Goal: Task Accomplishment & Management: Complete application form

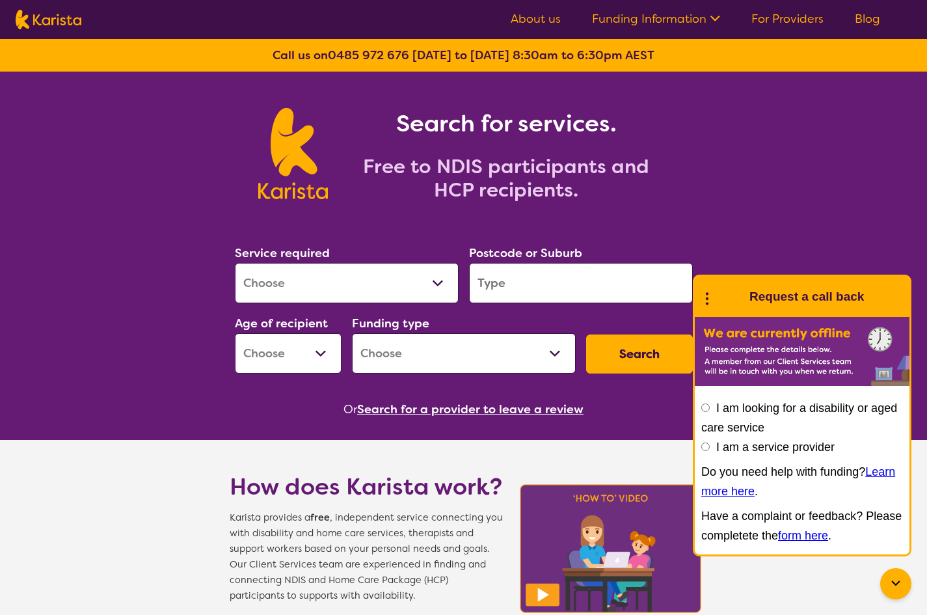
click at [704, 445] on input "I am a service provider" at bounding box center [706, 447] width 8 height 8
radio input "true"
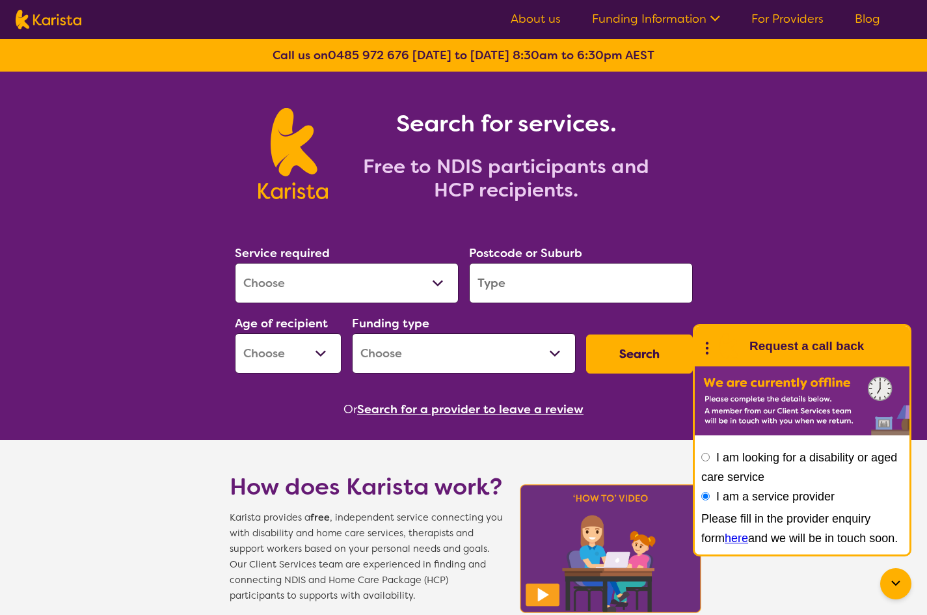
click at [725, 541] on link "here" at bounding box center [736, 538] width 23 height 13
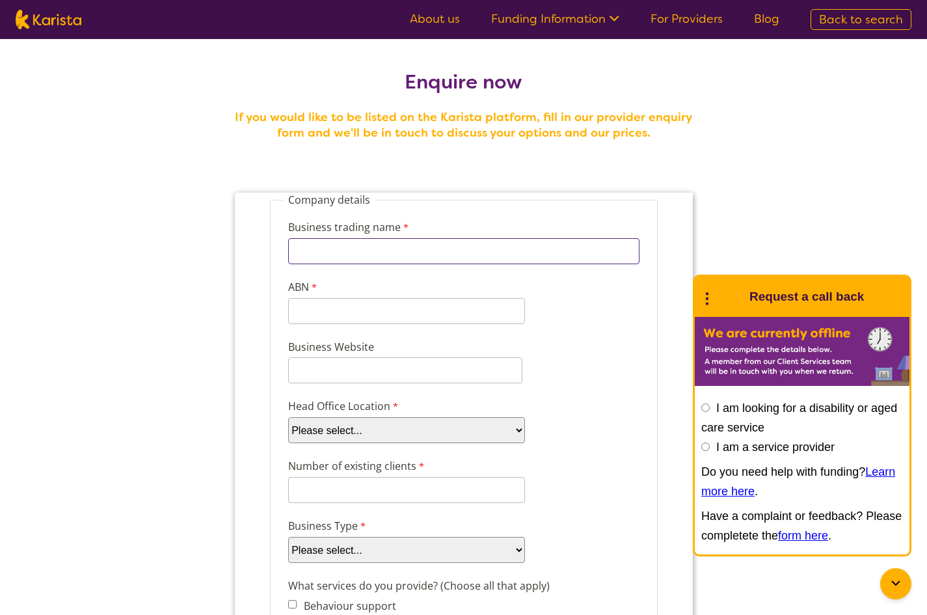
click at [354, 257] on input "Business trading name" at bounding box center [463, 251] width 351 height 26
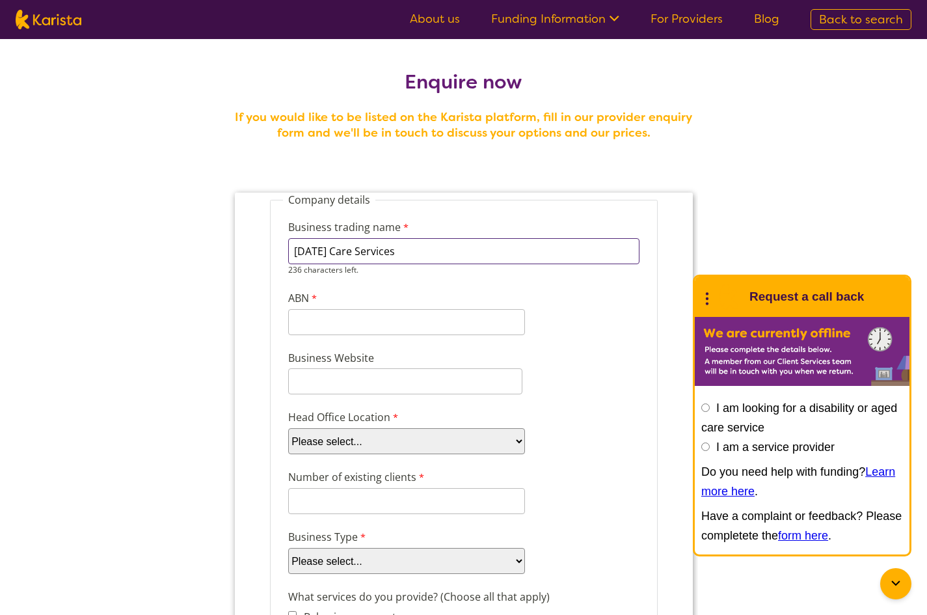
type input "Karma Care Services"
click at [357, 316] on input "ABN" at bounding box center [406, 311] width 237 height 26
click at [322, 310] on input "ABN" at bounding box center [406, 311] width 237 height 26
paste input "79 685 803"
click at [307, 313] on input "79 685 803" at bounding box center [406, 311] width 237 height 26
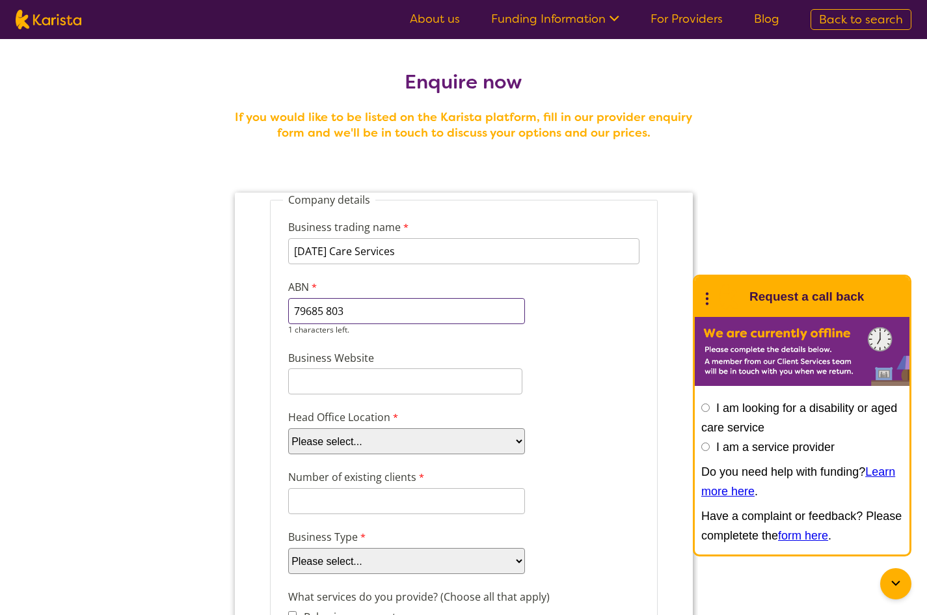
click at [320, 306] on input "79685 803" at bounding box center [406, 311] width 237 height 26
click at [347, 309] on input "79685803" at bounding box center [406, 311] width 237 height 26
type input "79685803285"
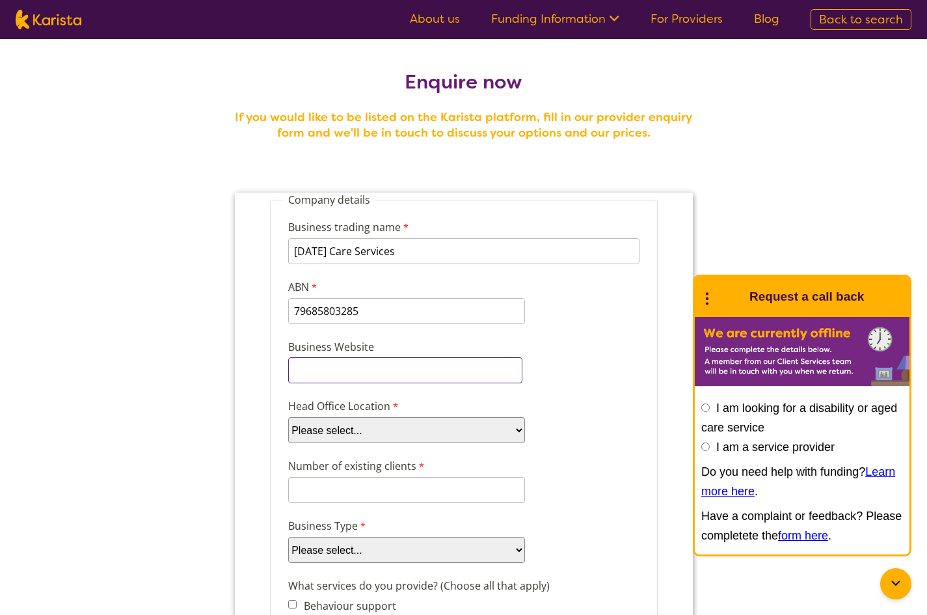
click at [390, 380] on input "Business Website" at bounding box center [405, 370] width 234 height 26
click at [374, 366] on input "Business Website" at bounding box center [405, 370] width 234 height 26
paste input "https://www.karma-care-services.com/"
type input "https://www.karma-care-services.com/"
click at [365, 429] on select "Please select... ACT NSW NT QLD SA TAS VIC WA" at bounding box center [406, 430] width 237 height 26
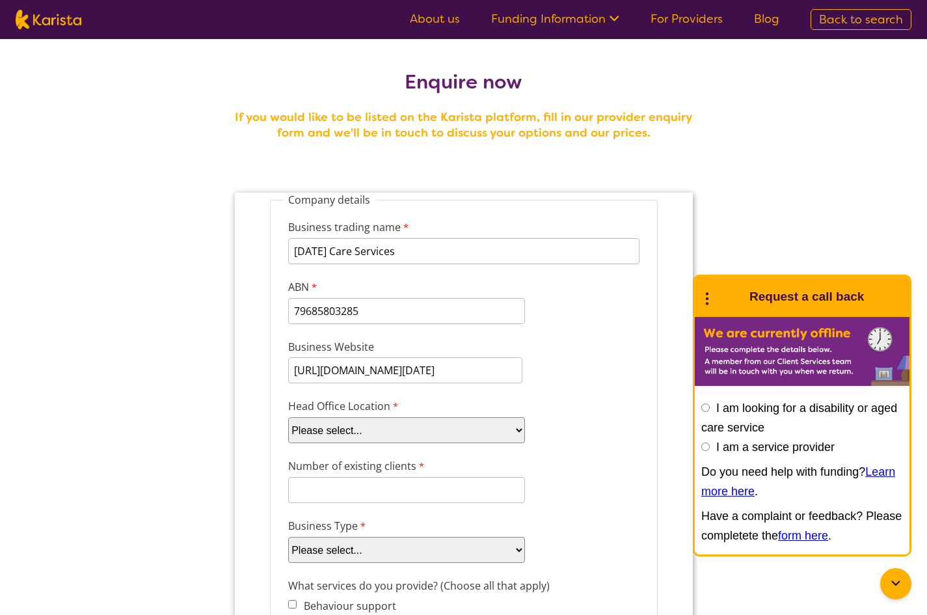
click at [288, 417] on select "Please select... ACT NSW NT QLD SA TAS VIC WA" at bounding box center [406, 430] width 237 height 26
click at [378, 437] on select "Please select... ACT NSW NT QLD SA TAS VIC WA" at bounding box center [406, 430] width 237 height 26
select select "tfa_100"
click at [288, 417] on select "Please select... ACT NSW NT QLD SA TAS VIC WA" at bounding box center [406, 430] width 237 height 26
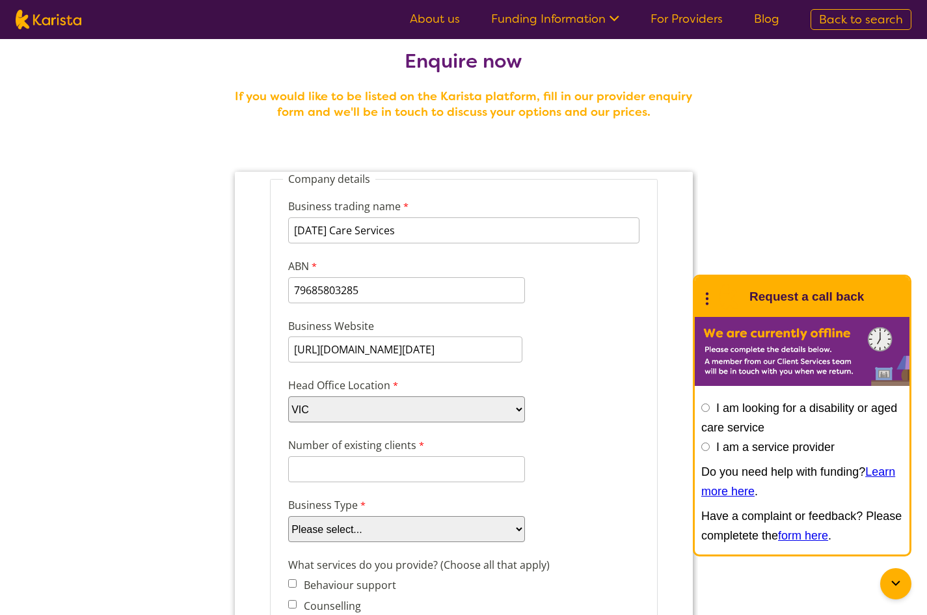
scroll to position [65, 0]
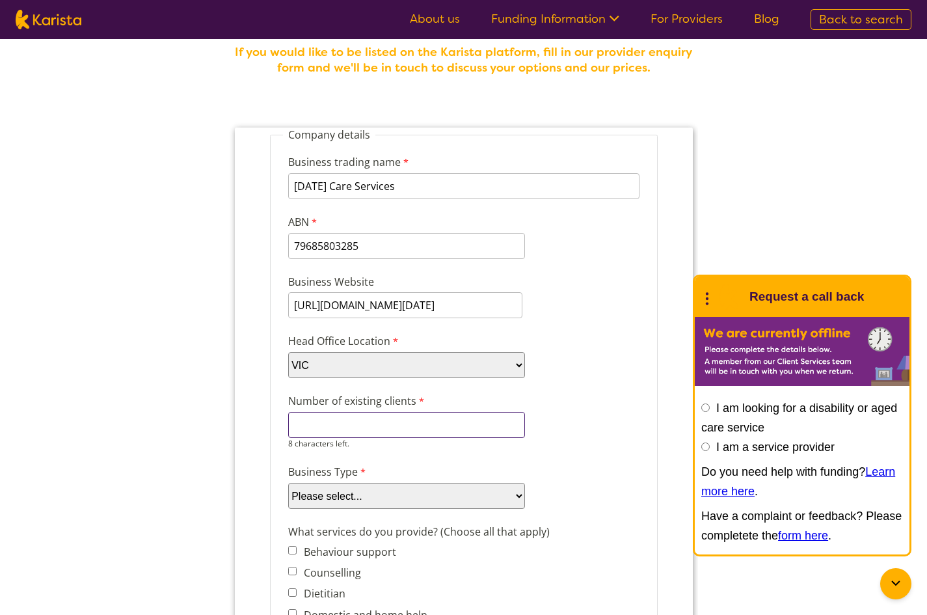
click at [343, 424] on input "Number of existing clients" at bounding box center [406, 425] width 237 height 26
type input "0"
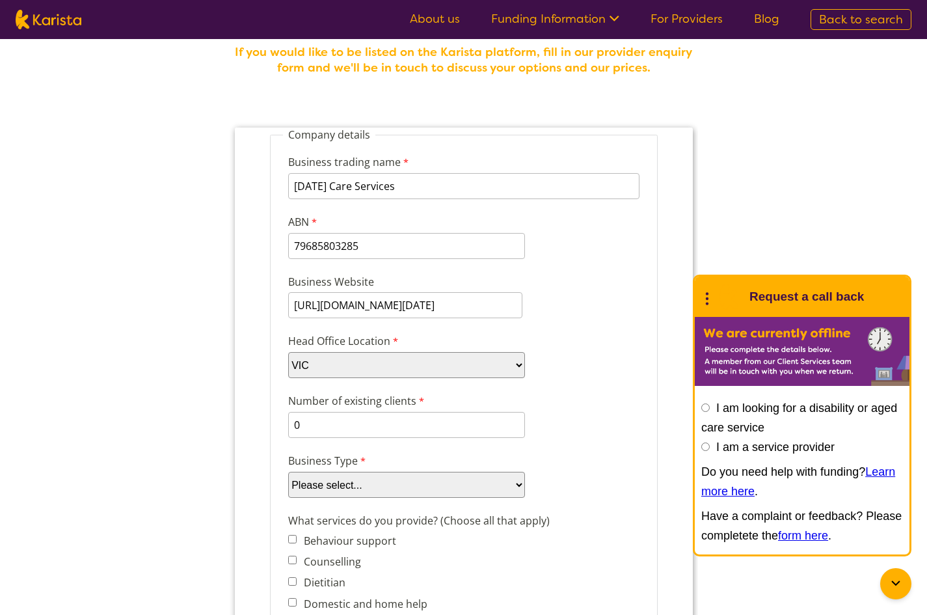
click at [340, 495] on select "Please select... Company Individual/Sole Trader Other (please specify)" at bounding box center [406, 485] width 237 height 26
select select "tfa_87"
click at [288, 472] on select "Please select... Company Individual/Sole Trader Other (please specify)" at bounding box center [406, 485] width 237 height 26
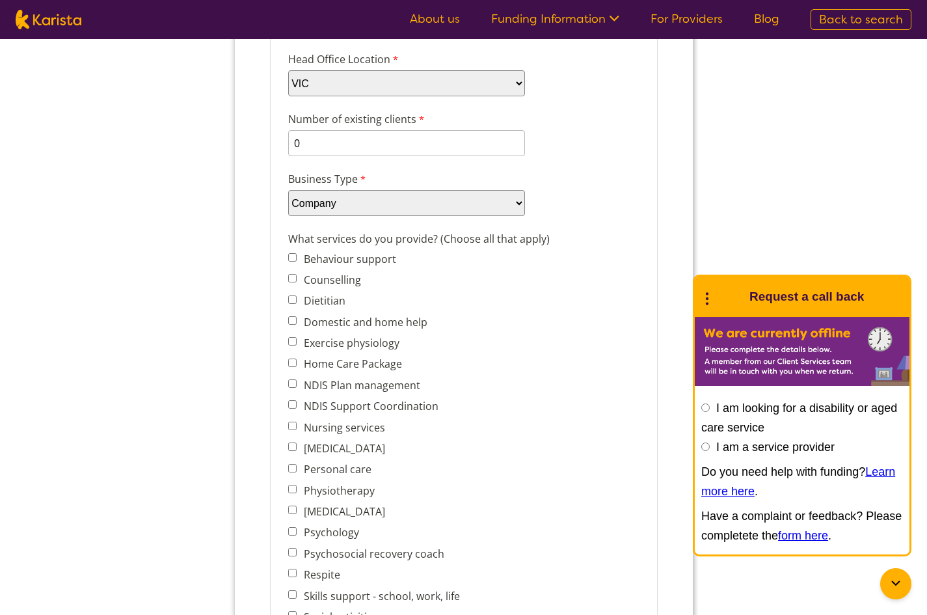
scroll to position [390, 0]
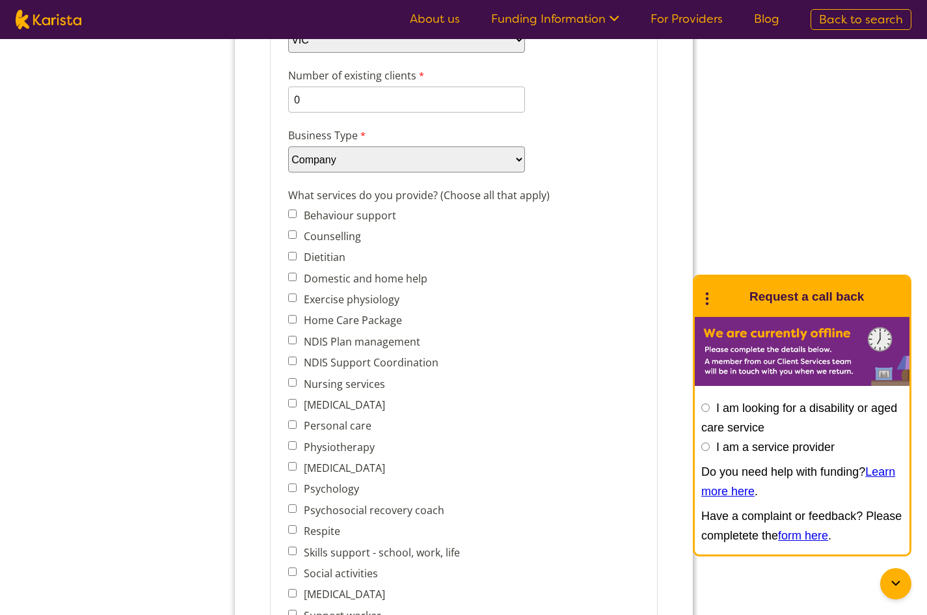
click at [289, 213] on input "Behaviour support" at bounding box center [292, 214] width 8 height 8
checkbox input "true"
click at [294, 281] on span "Domestic and home help" at bounding box center [377, 278] width 179 height 18
click at [294, 276] on input "Domestic and home help" at bounding box center [292, 277] width 8 height 8
checkbox input "true"
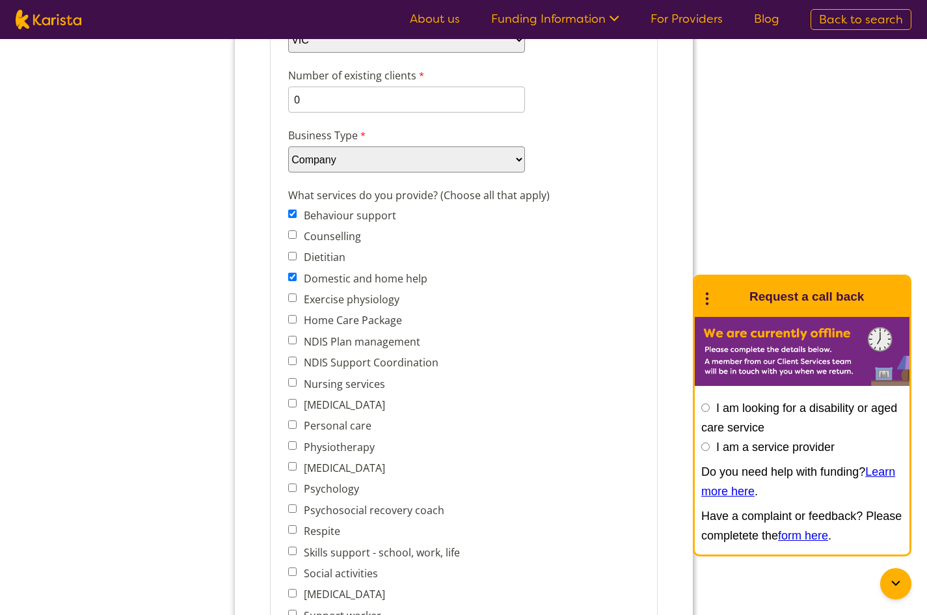
click at [294, 361] on input "NDIS Support Coordination" at bounding box center [292, 361] width 8 height 8
checkbox input "true"
click at [292, 383] on input "Nursing services" at bounding box center [292, 382] width 8 height 8
checkbox input "true"
click at [295, 426] on input "Personal care" at bounding box center [292, 424] width 8 height 8
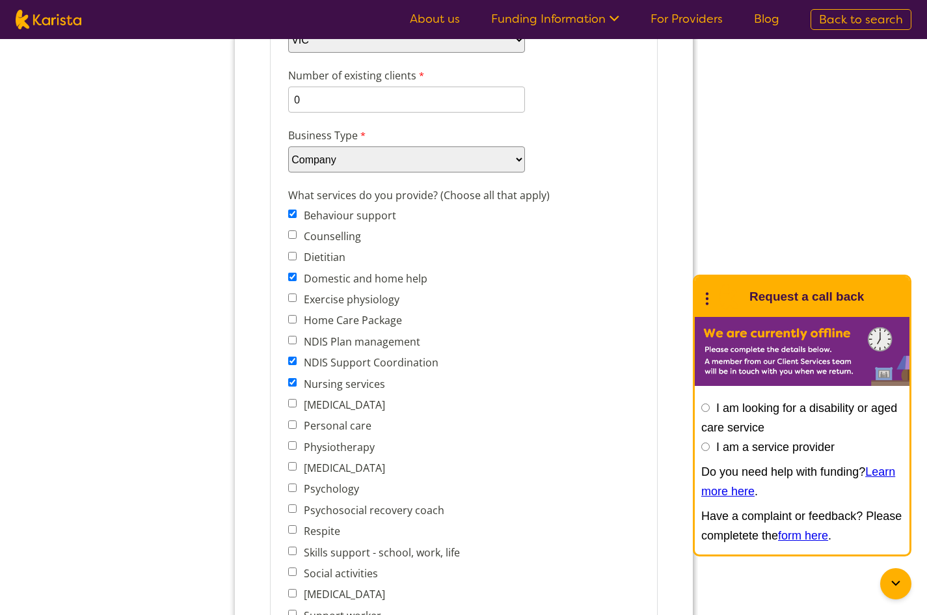
checkbox input "true"
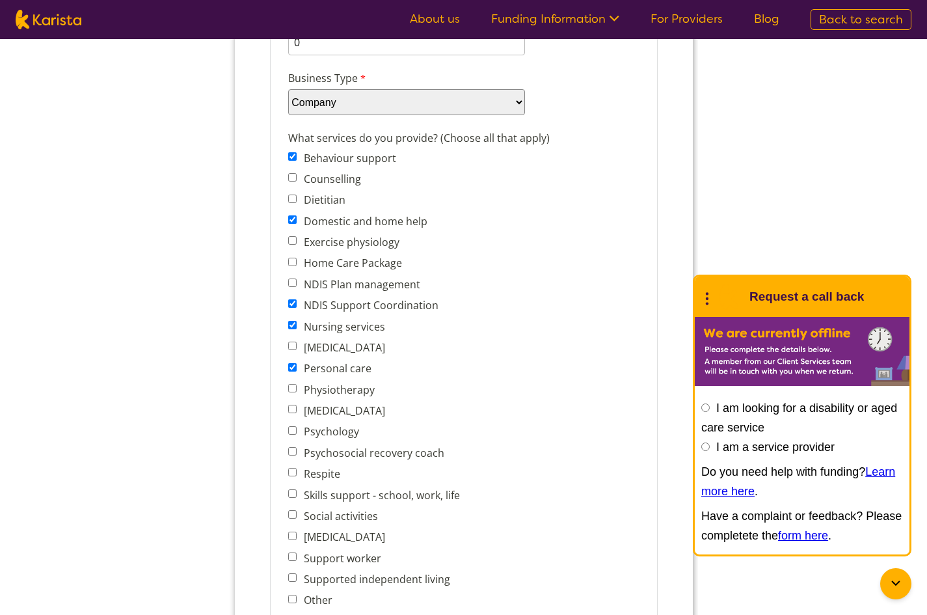
scroll to position [456, 0]
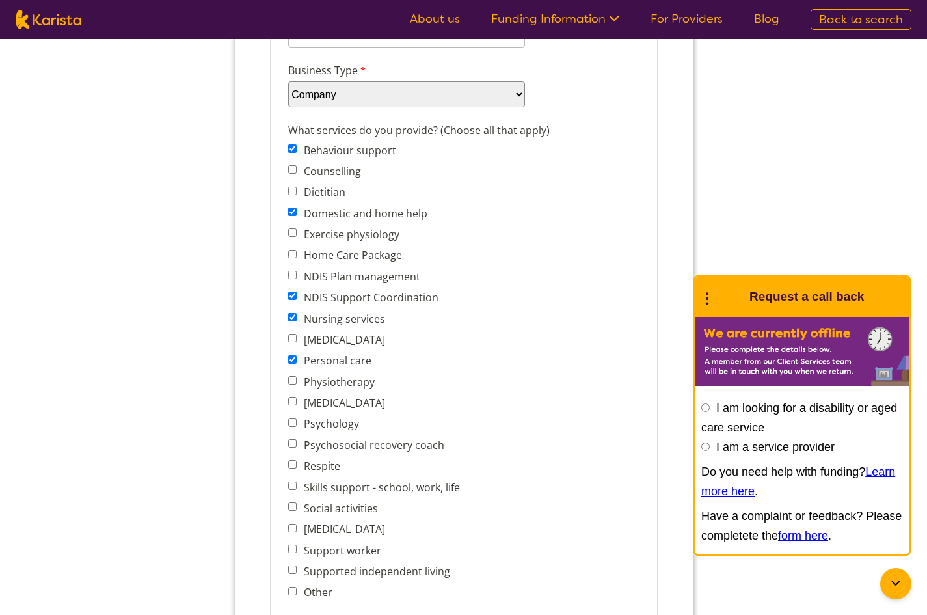
click at [292, 422] on input "Psychology" at bounding box center [292, 422] width 8 height 8
checkbox input "true"
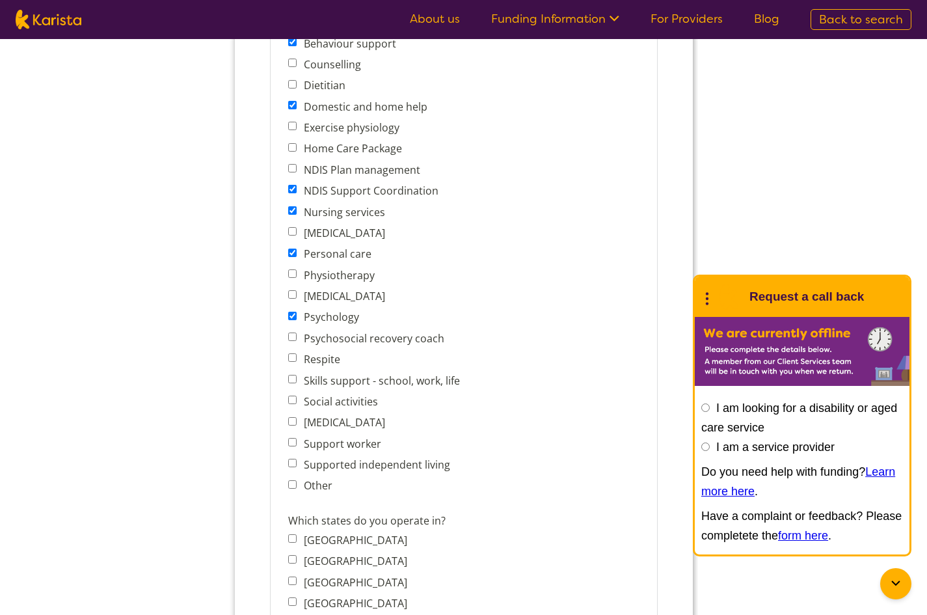
scroll to position [586, 0]
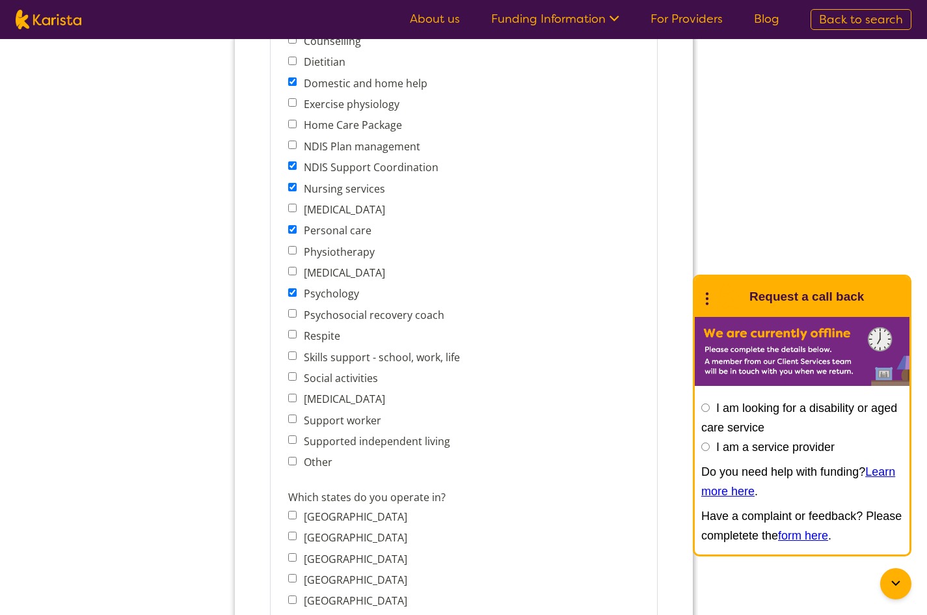
click at [293, 354] on input "Skills support - school, work, life" at bounding box center [292, 355] width 8 height 8
checkbox input "true"
click at [292, 377] on input "Social activities" at bounding box center [292, 376] width 8 height 8
checkbox input "true"
click at [293, 417] on input "Support worker" at bounding box center [292, 419] width 8 height 8
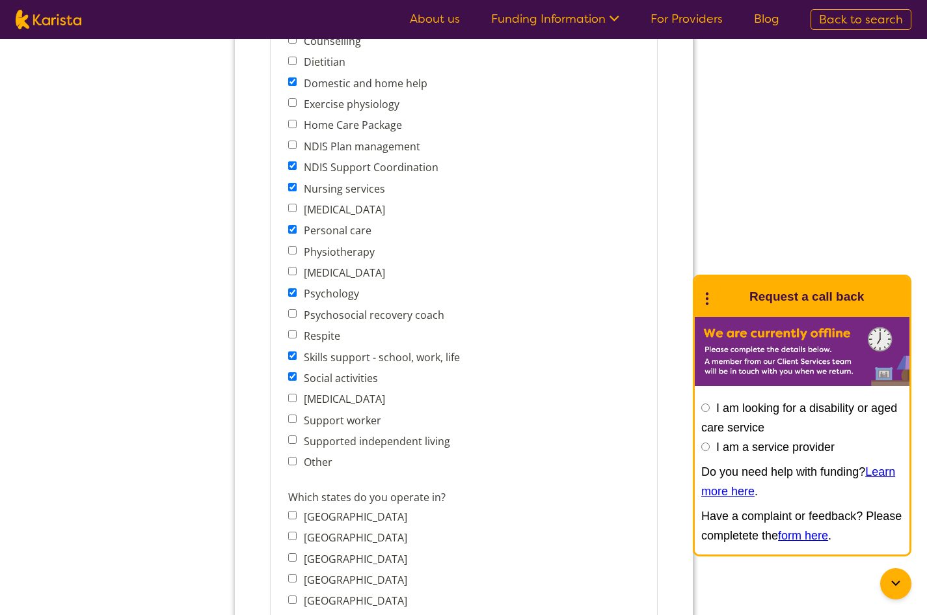
checkbox input "true"
click at [294, 465] on span "Other" at bounding box center [377, 462] width 179 height 18
click at [292, 462] on input "Other" at bounding box center [292, 461] width 8 height 8
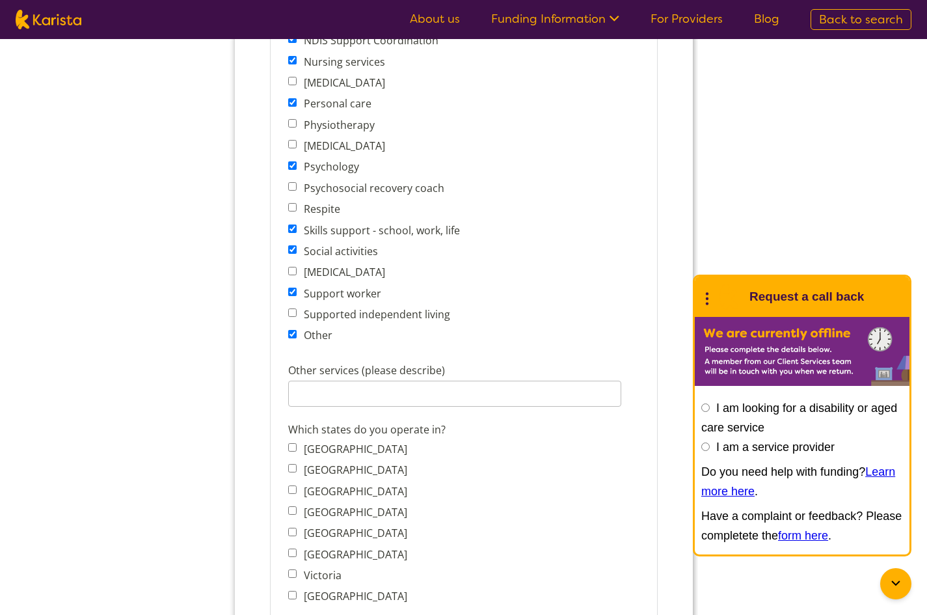
scroll to position [716, 0]
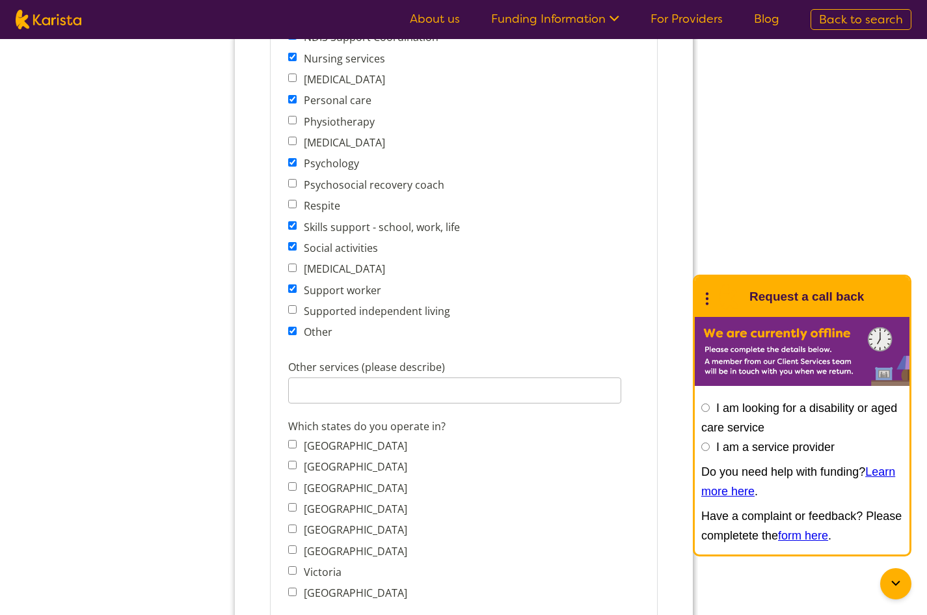
click at [290, 331] on input "Other" at bounding box center [292, 331] width 8 height 8
checkbox input "false"
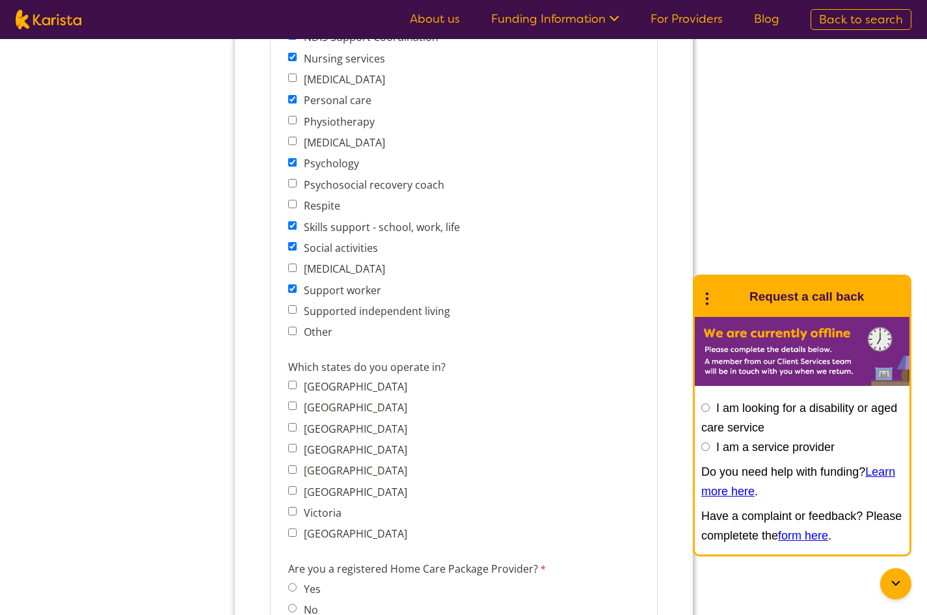
click at [291, 510] on input "Victoria" at bounding box center [292, 511] width 8 height 8
checkbox input "true"
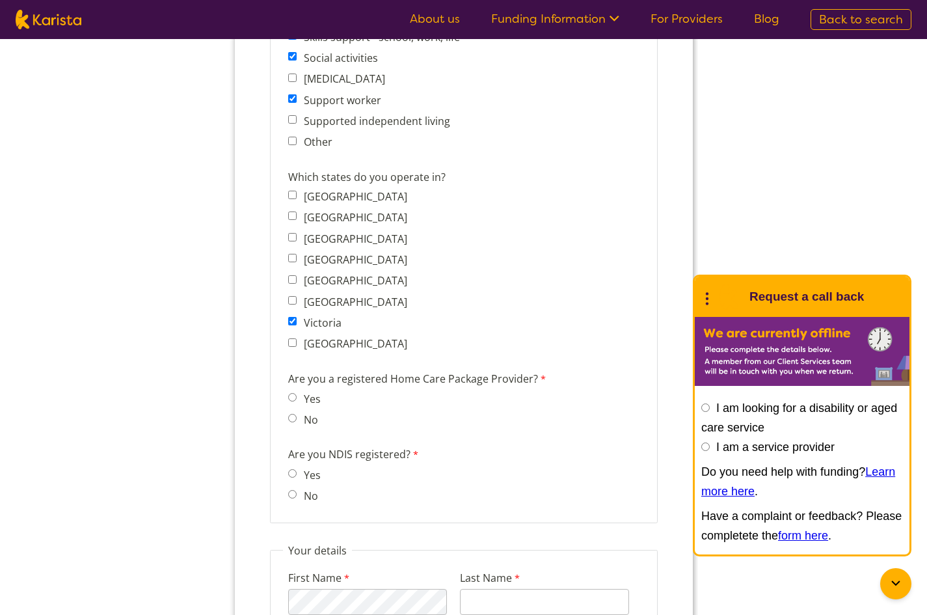
scroll to position [911, 0]
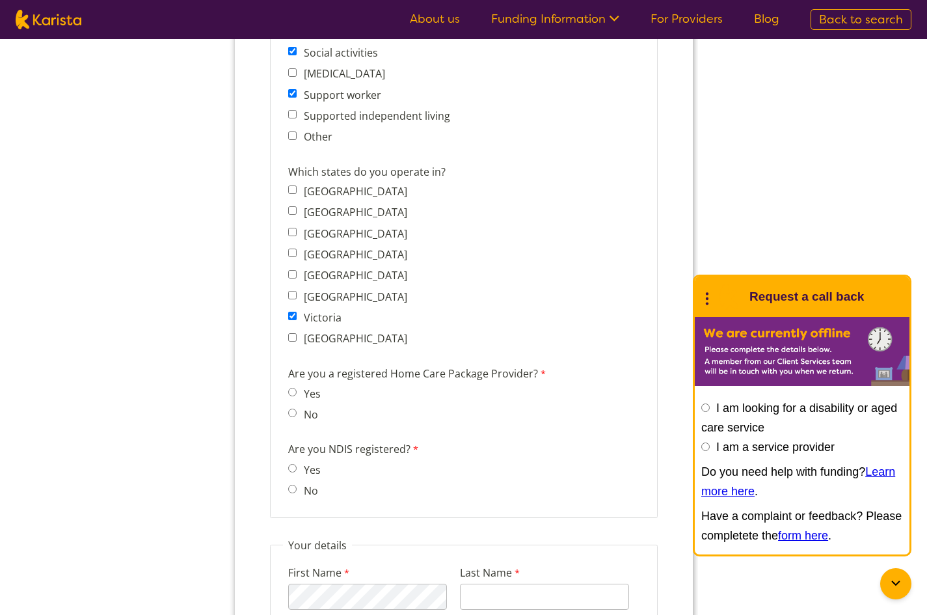
click at [290, 414] on input "No" at bounding box center [292, 413] width 8 height 8
radio input "true"
click at [295, 467] on input "Yes" at bounding box center [292, 468] width 8 height 8
radio input "true"
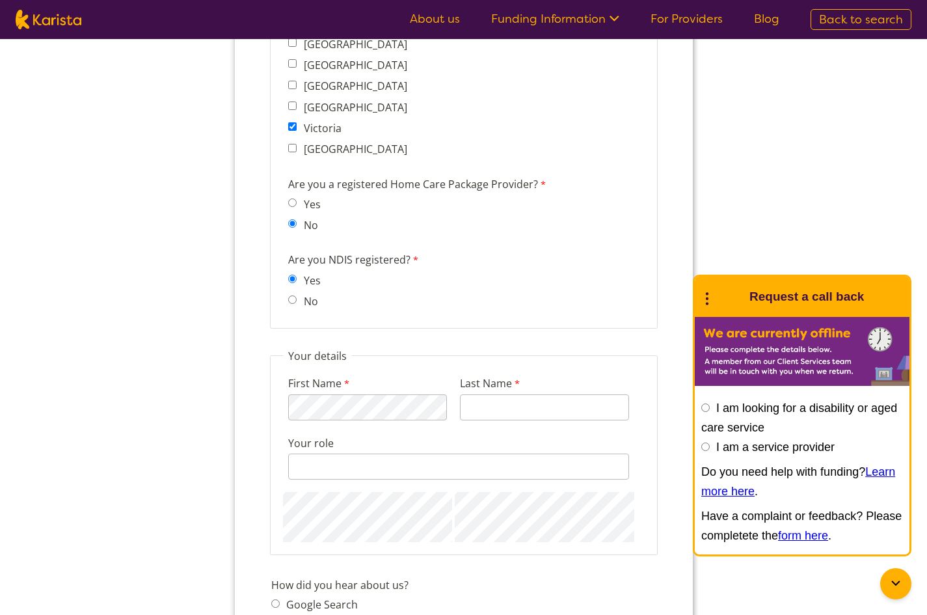
scroll to position [1106, 0]
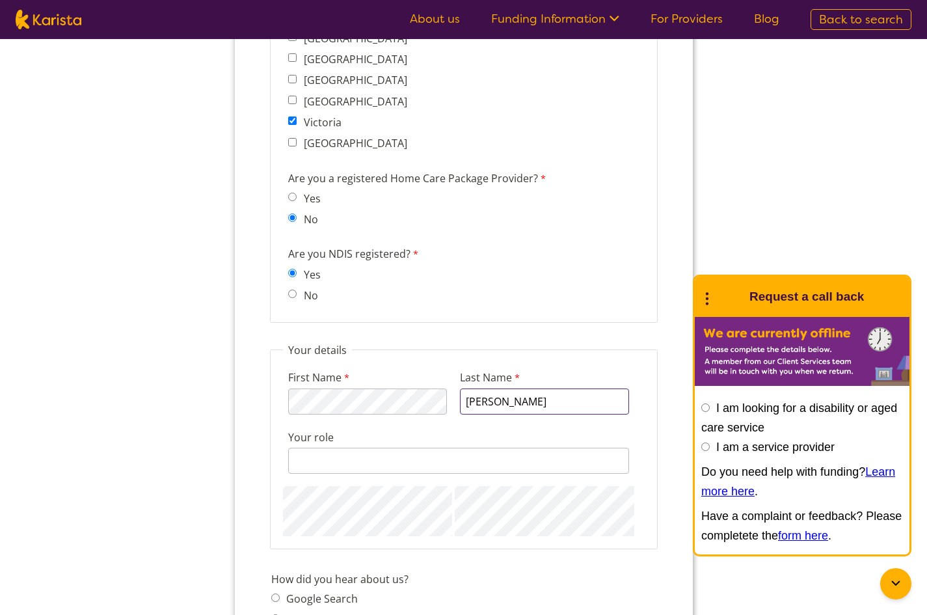
type input "Bajwa"
click at [363, 458] on input "Your role" at bounding box center [458, 461] width 341 height 26
type input "Director"
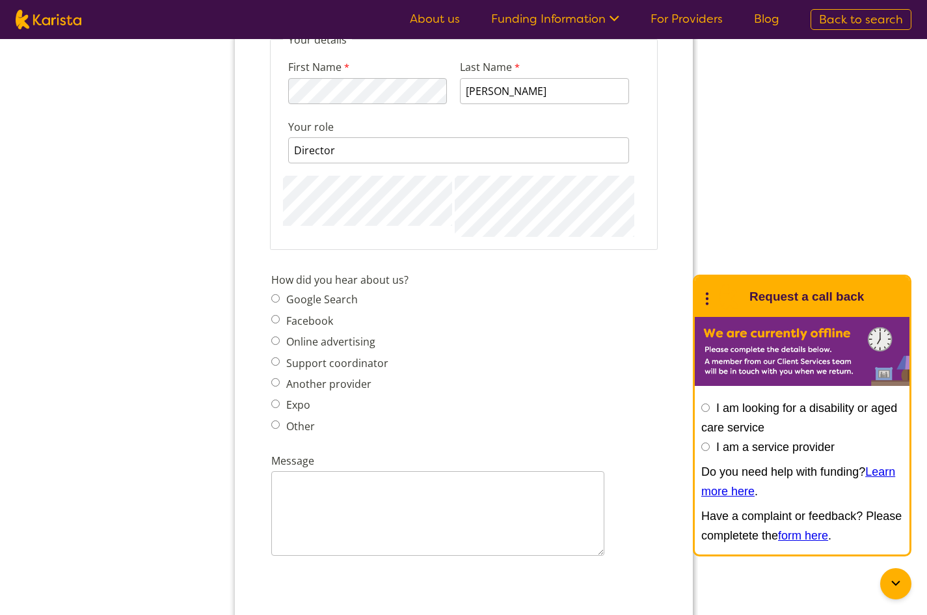
scroll to position [1432, 0]
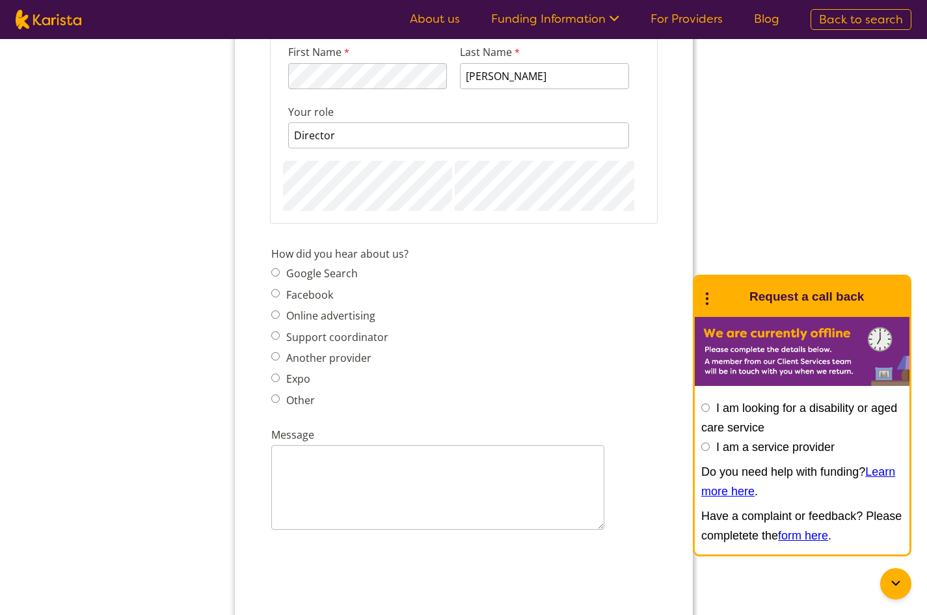
click at [274, 281] on span "Google Search" at bounding box center [333, 273] width 125 height 18
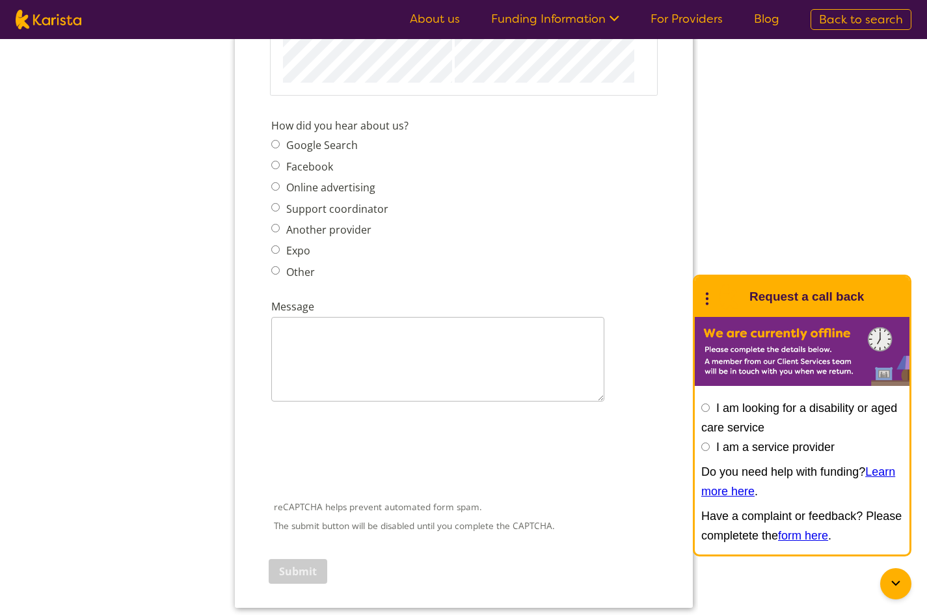
scroll to position [1562, 0]
click at [276, 141] on input "Google Search" at bounding box center [275, 142] width 8 height 8
radio input "true"
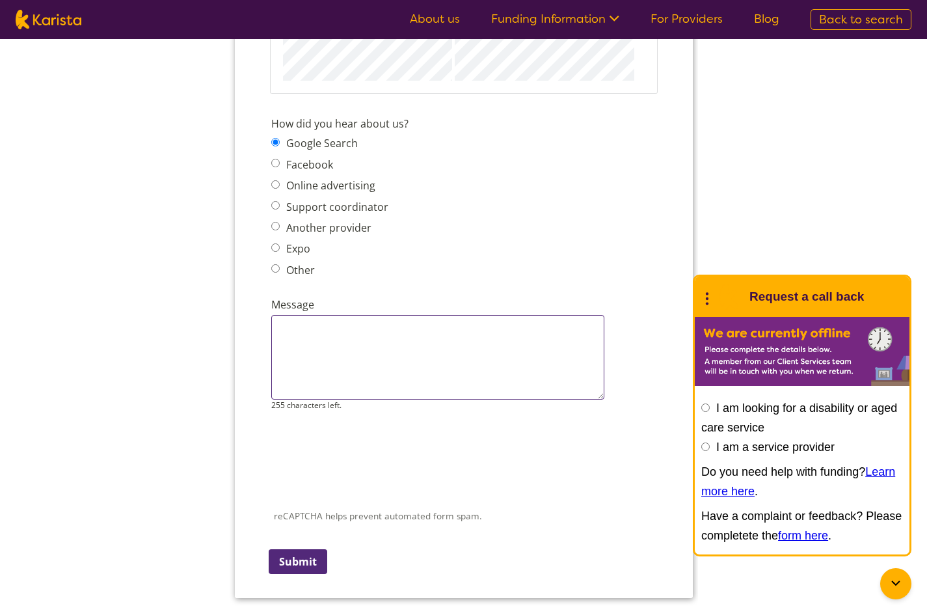
click at [307, 359] on textarea "Message" at bounding box center [437, 357] width 333 height 85
click at [332, 345] on textarea "Message" at bounding box center [437, 357] width 333 height 85
paste textarea "We are registered NDIS provider. We have the capacity to support NDIS participa…"
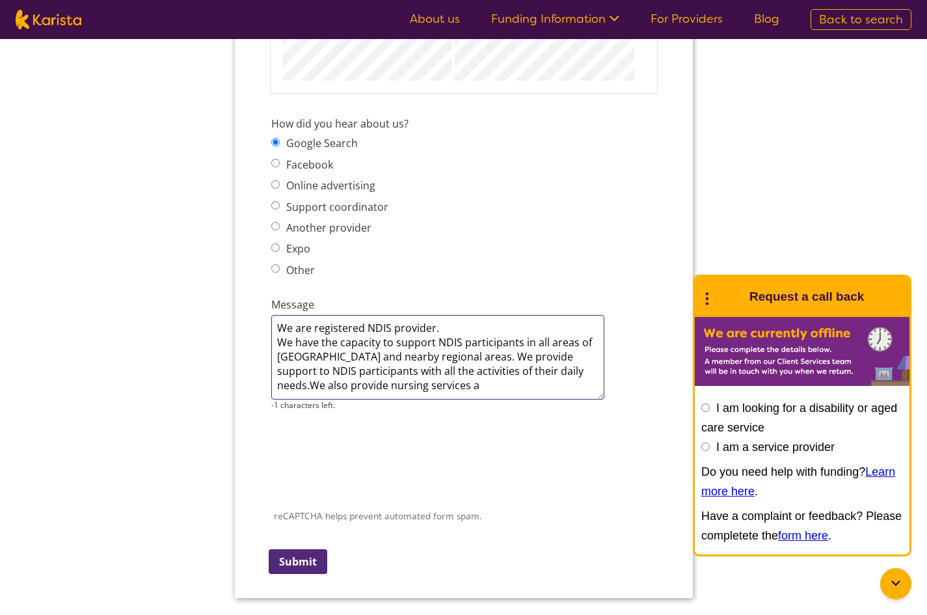
click at [562, 374] on textarea "We are registered NDIS provider. We have the capacity to support NDIS participa…" at bounding box center [437, 357] width 333 height 85
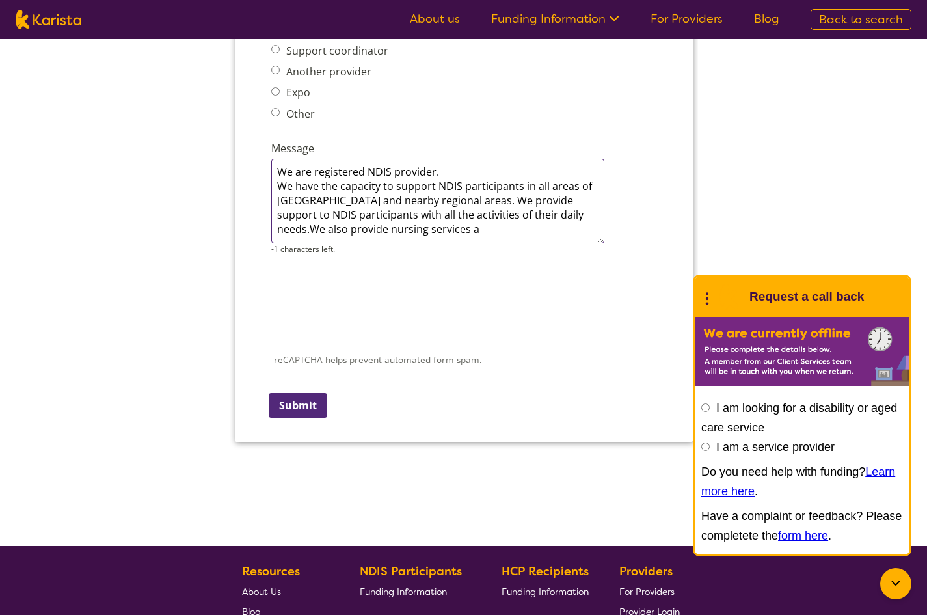
scroll to position [1757, 0]
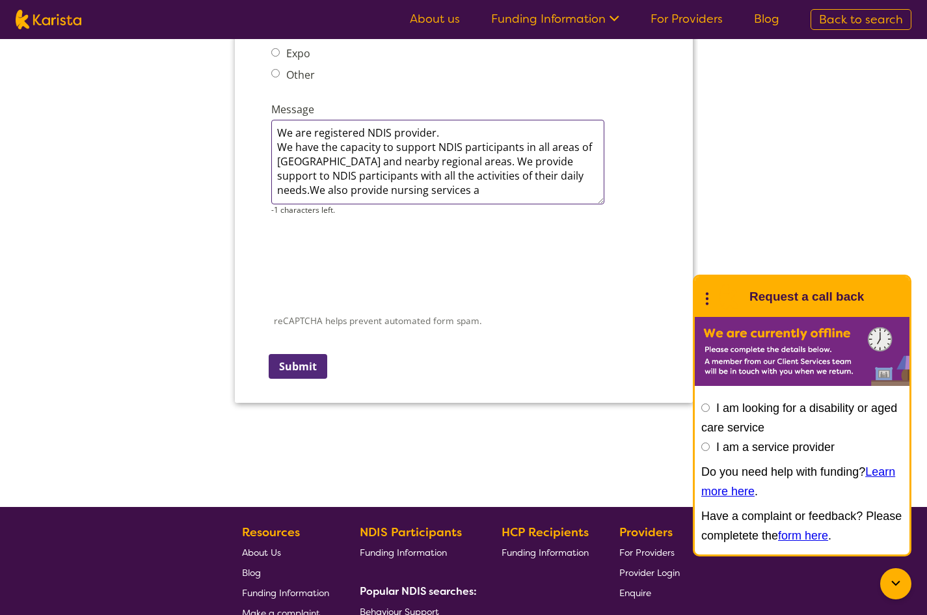
click at [398, 192] on textarea "We are registered NDIS provider. We have the capacity to support NDIS participa…" at bounding box center [437, 162] width 333 height 85
type textarea "We are registered NDIS provider. We have the capacity to support NDIS participa…"
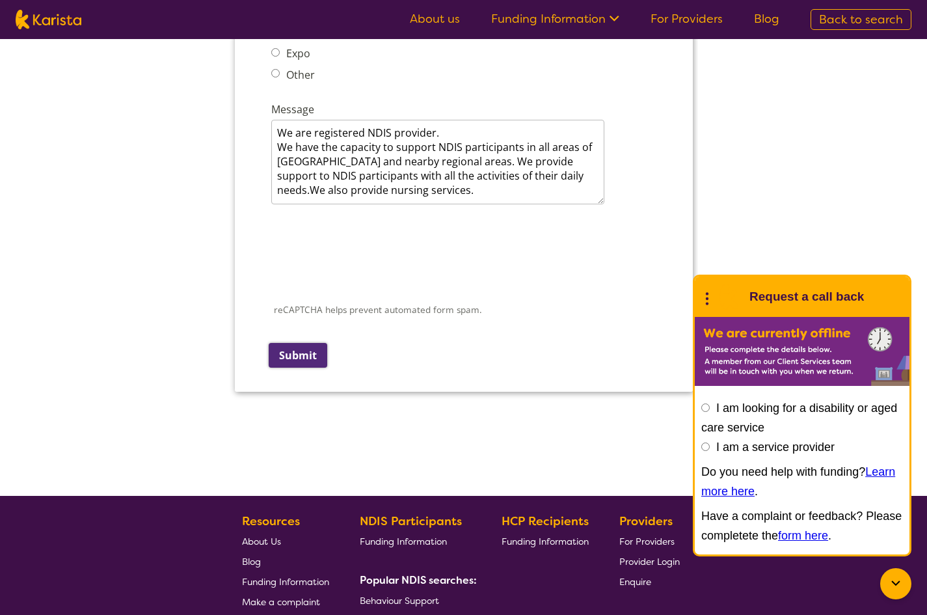
click at [312, 364] on input "Submit" at bounding box center [297, 355] width 59 height 25
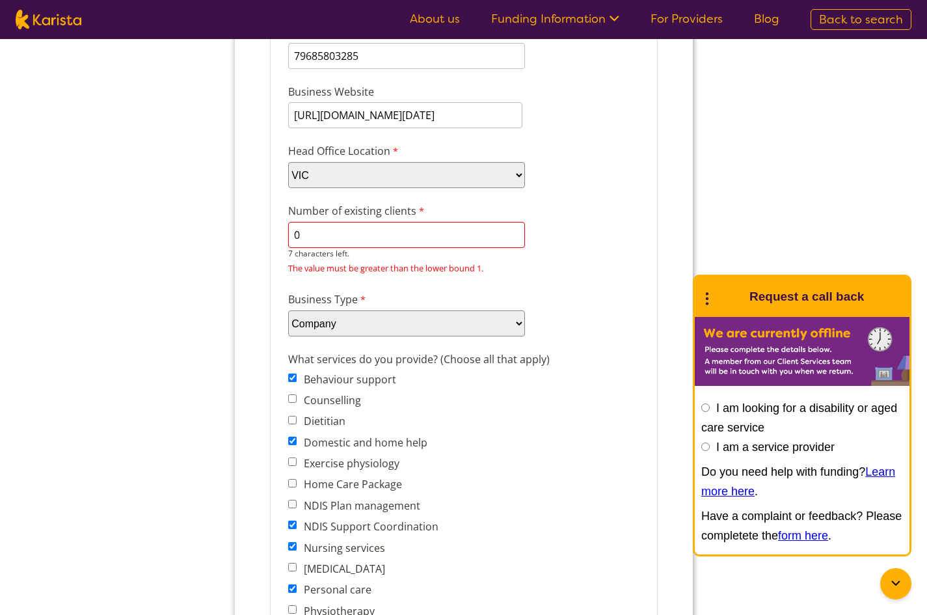
scroll to position [232, 0]
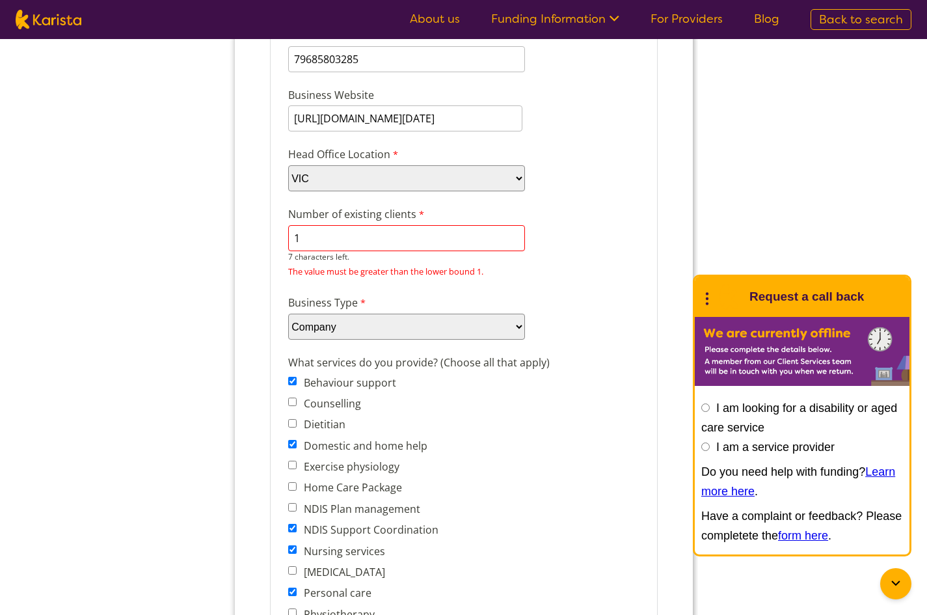
type input "1"
click at [586, 400] on div "What services do you provide? (Choose all that apply) Behaviour support Counsel…" at bounding box center [463, 595] width 362 height 487
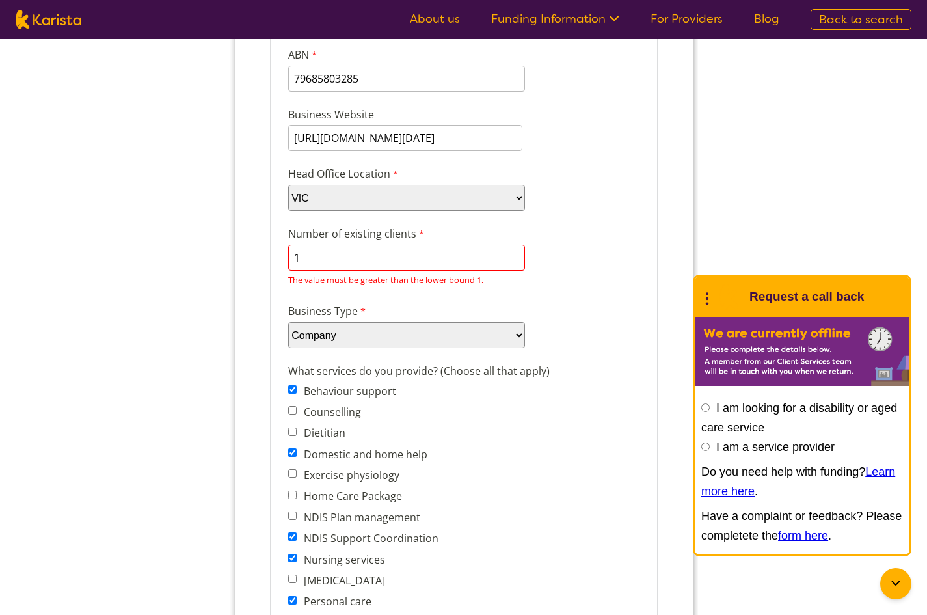
scroll to position [1805, 0]
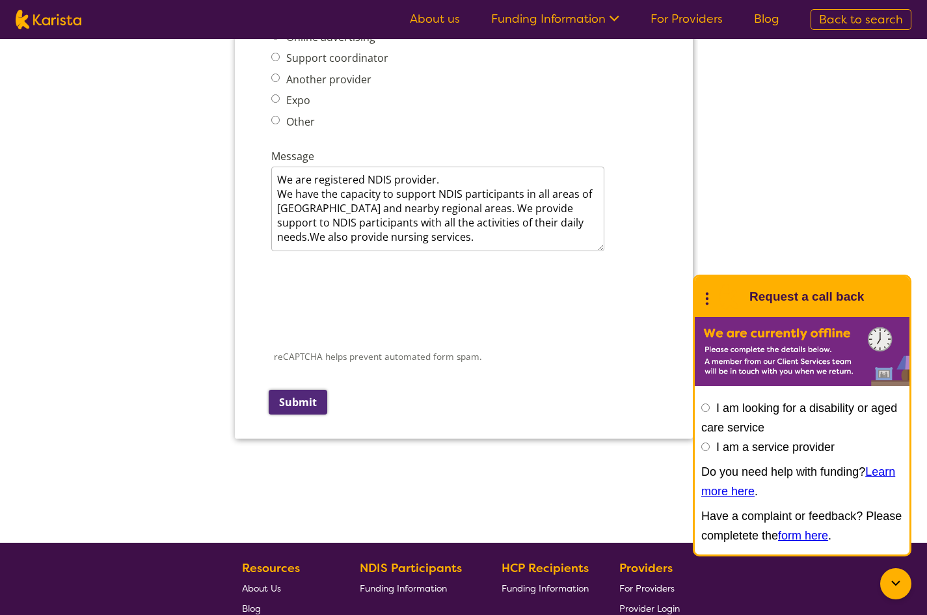
click at [305, 404] on input "Submit" at bounding box center [297, 402] width 59 height 25
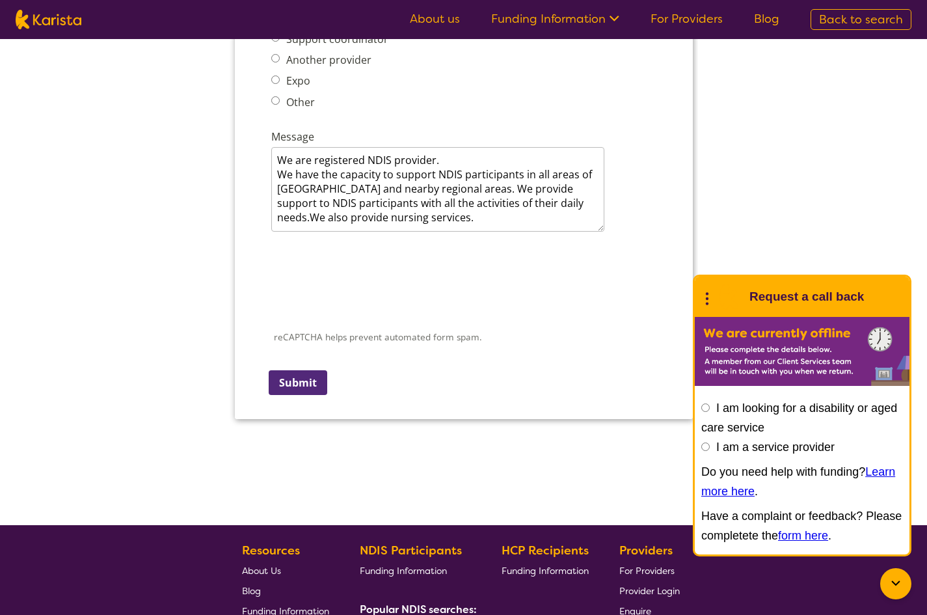
scroll to position [1612, 0]
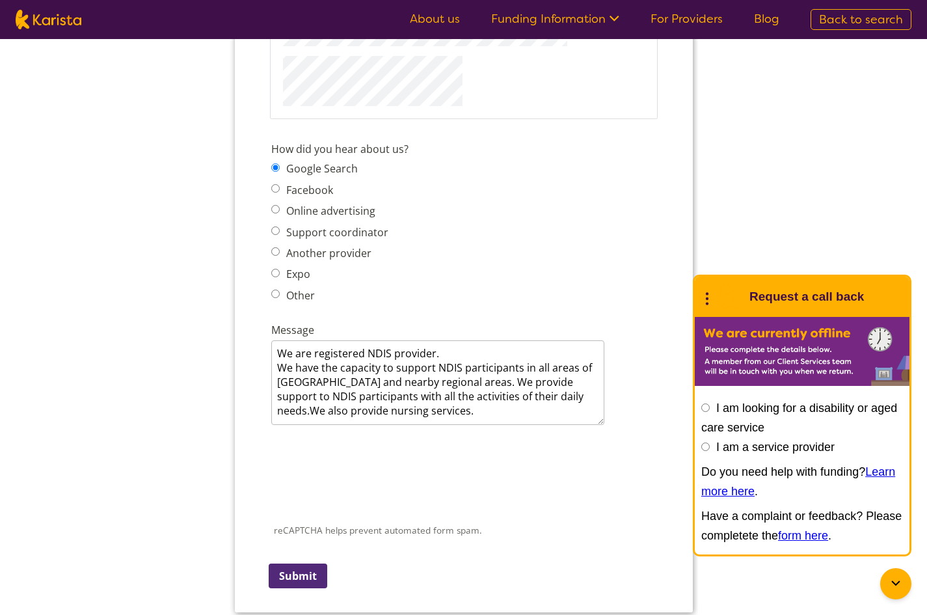
click at [238, 611] on input "I am a service provider" at bounding box center [148, 620] width 179 height 18
radio input "true"
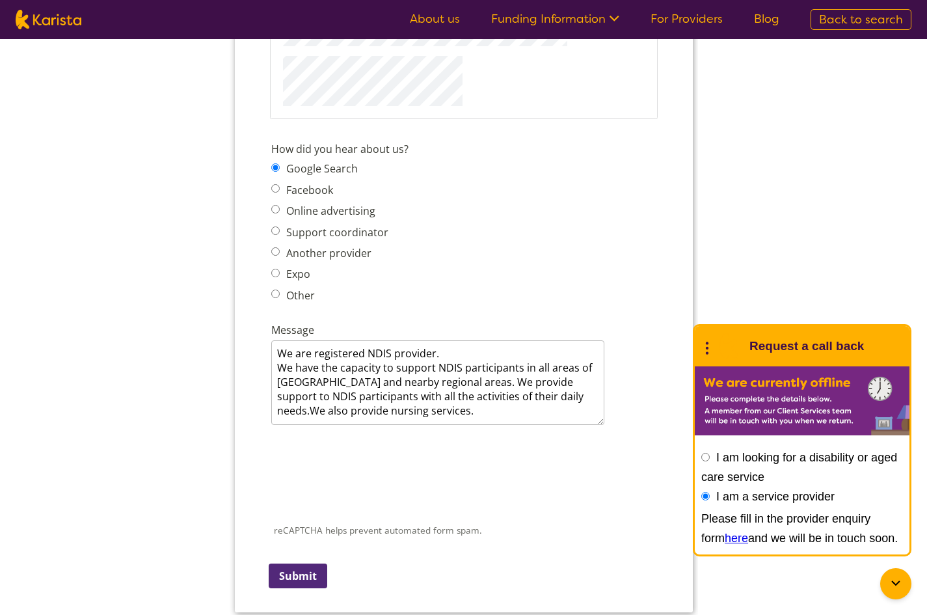
click at [67, 476] on icon at bounding box center [63, 471] width 8 height 8
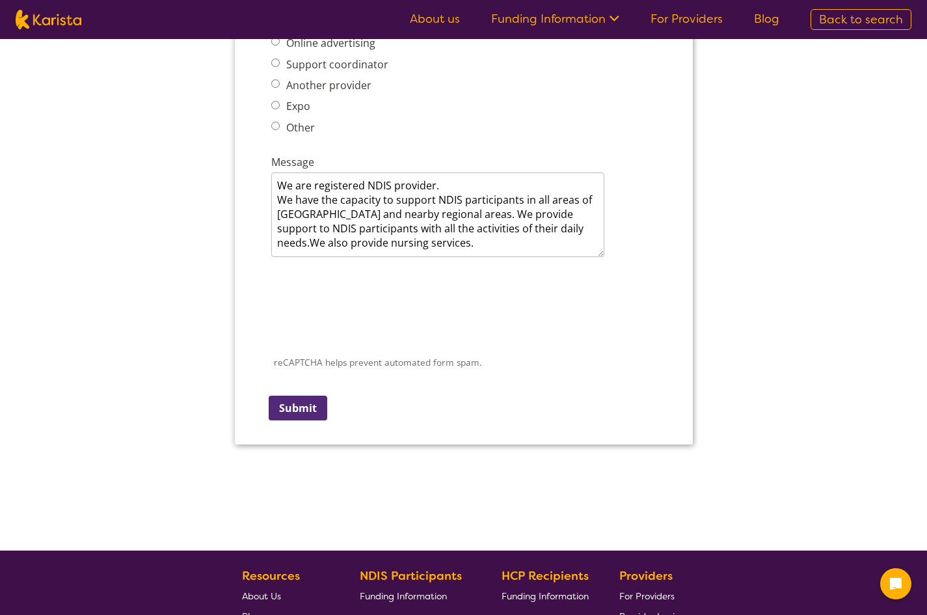
scroll to position [1807, 0]
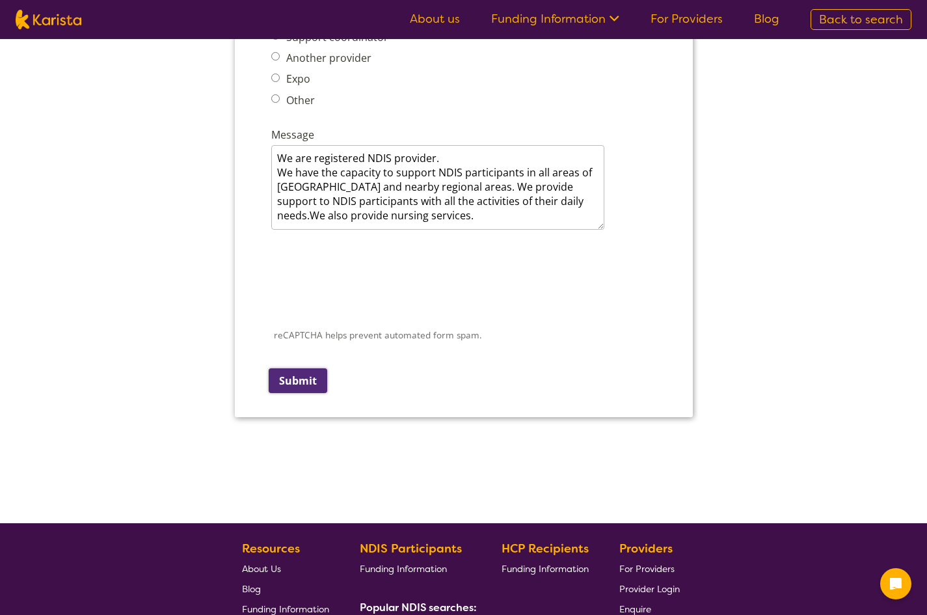
click at [306, 383] on input "Submit" at bounding box center [297, 380] width 59 height 25
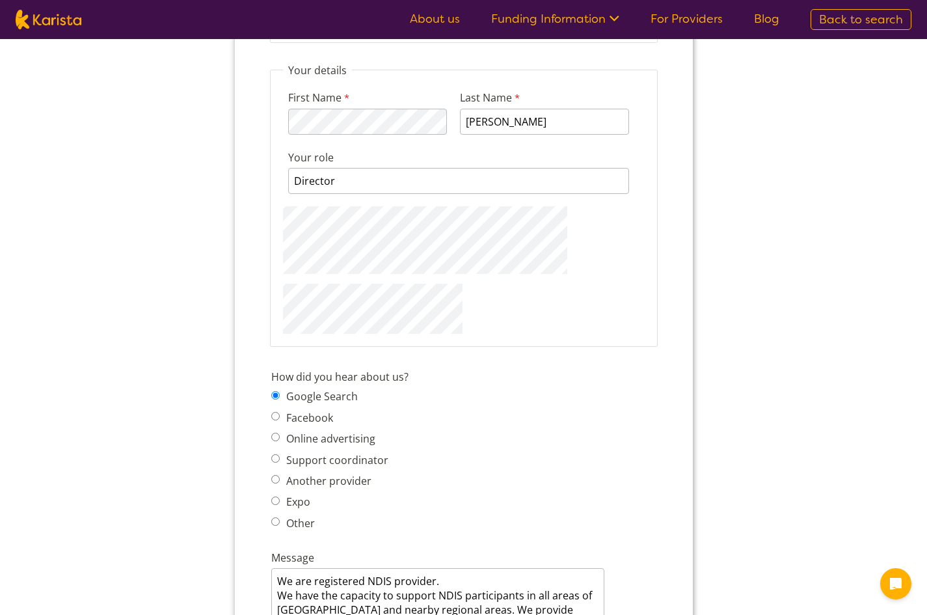
scroll to position [1269, 0]
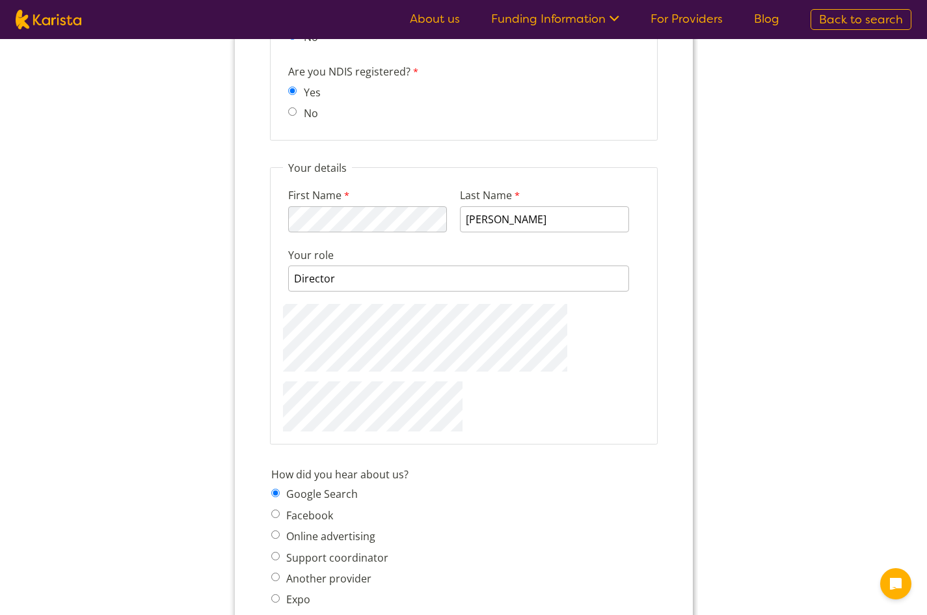
click at [527, 509] on div "How did you hear about us? Google Search Facebook Online advertising Support co…" at bounding box center [464, 549] width 396 height 171
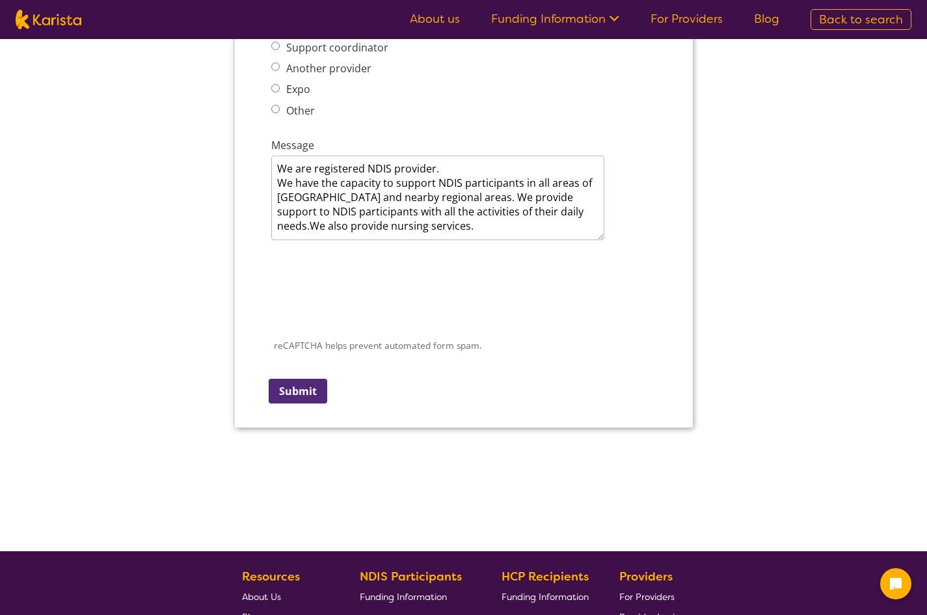
scroll to position [1790, 0]
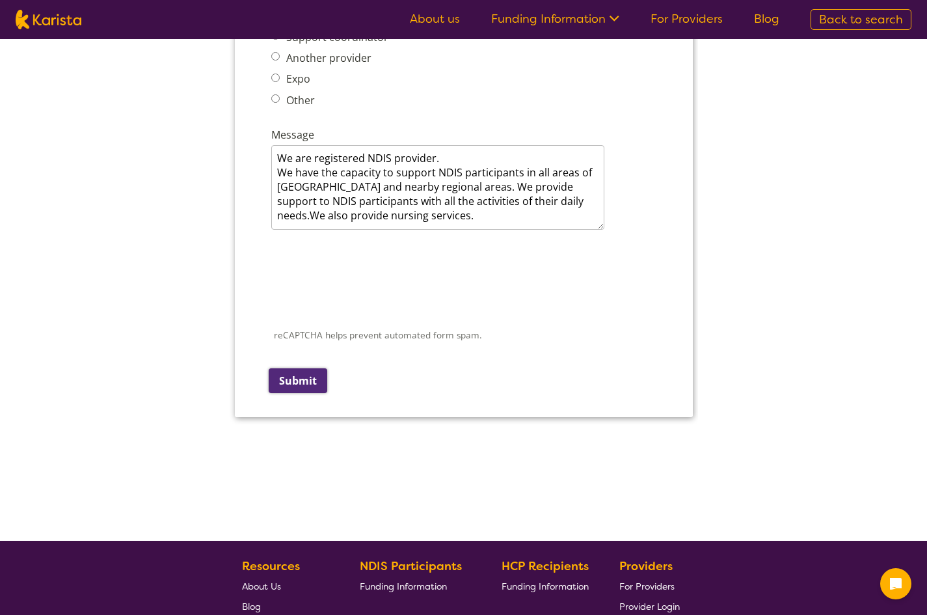
click at [308, 383] on input "Submit" at bounding box center [297, 380] width 59 height 25
